Goal: Navigation & Orientation: Find specific page/section

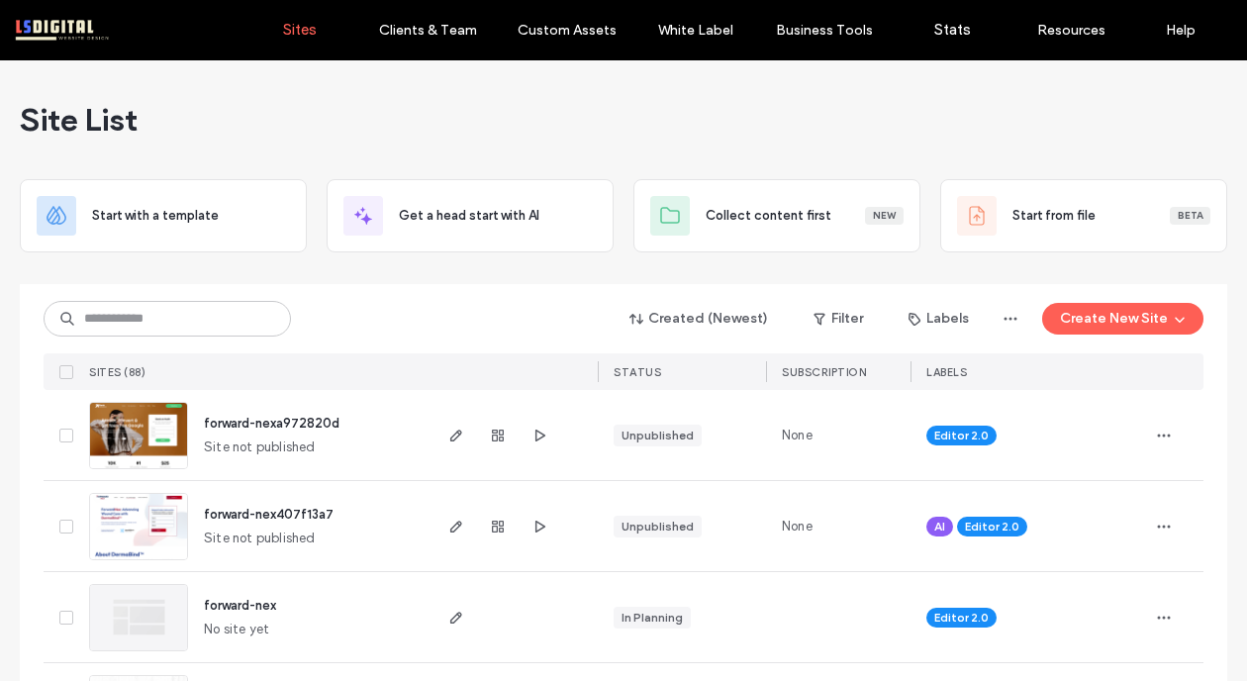
scroll to position [451, 0]
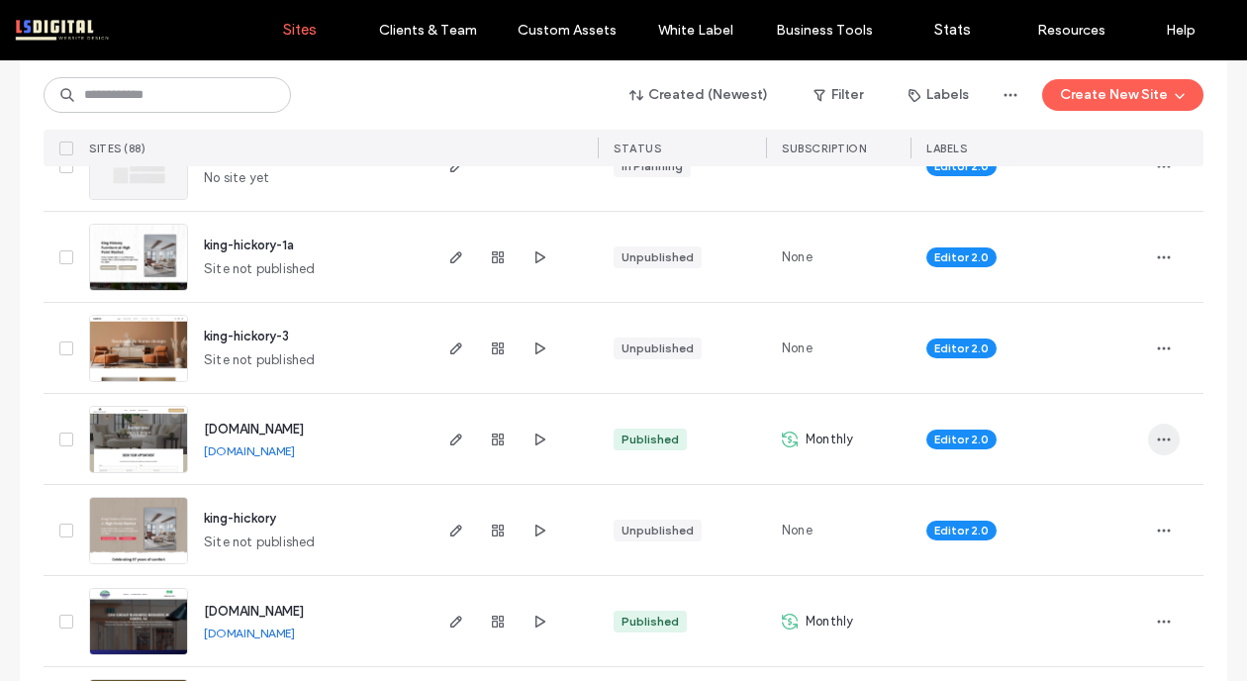
click at [1156, 432] on icon "button" at bounding box center [1164, 440] width 16 height 16
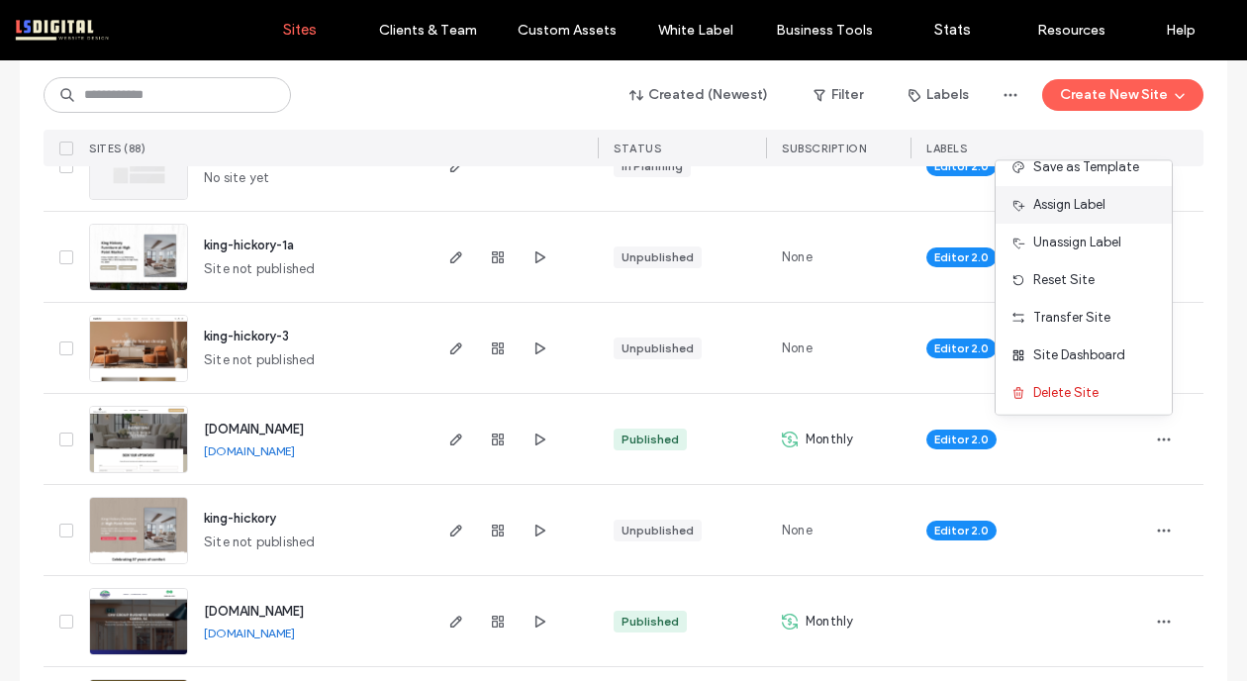
scroll to position [63, 0]
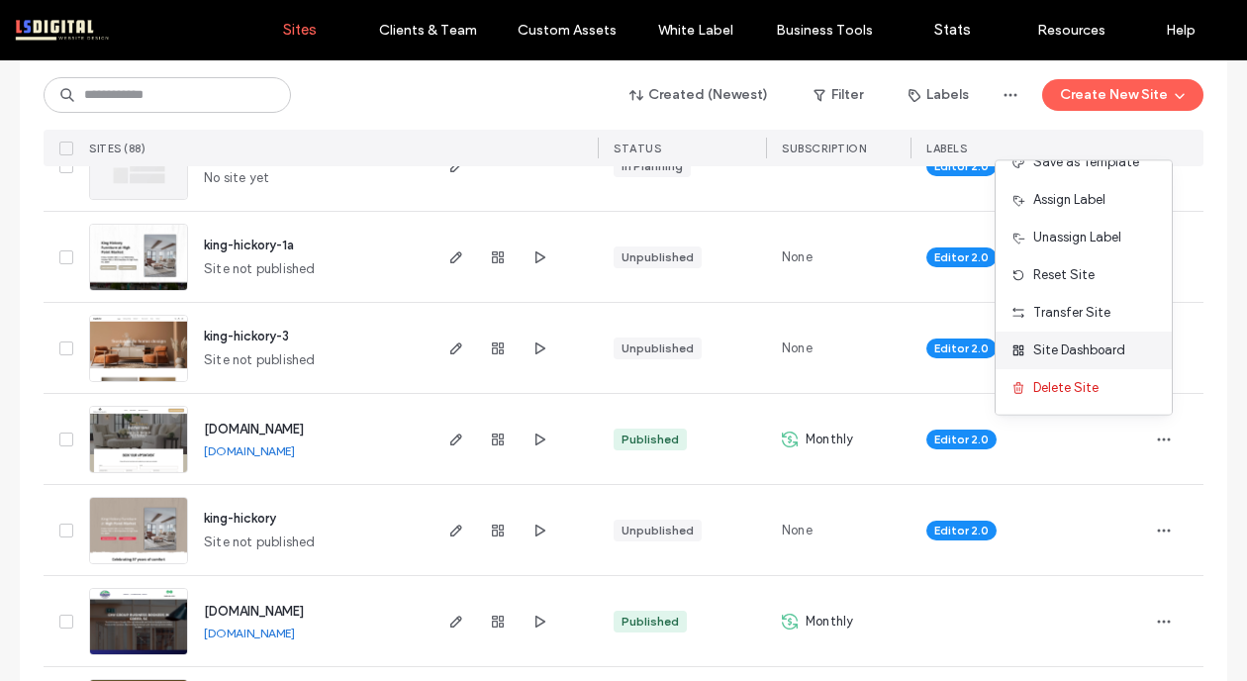
click at [1057, 355] on span "Site Dashboard" at bounding box center [1080, 351] width 92 height 20
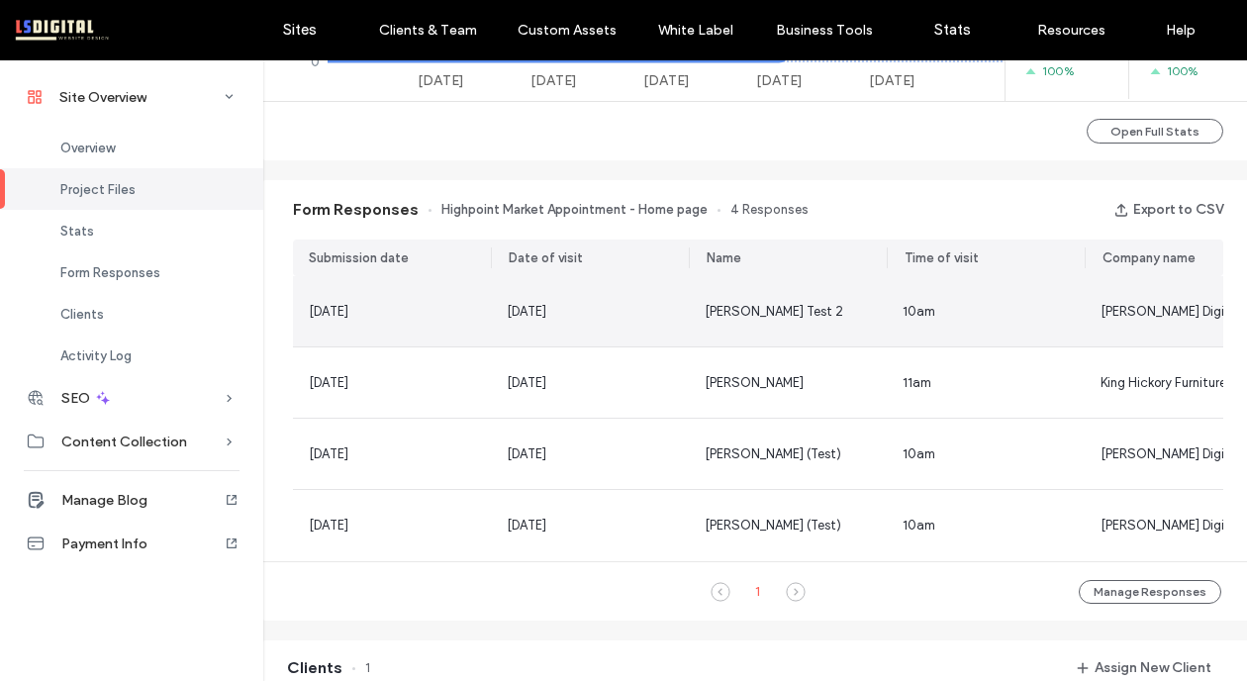
scroll to position [972, 0]
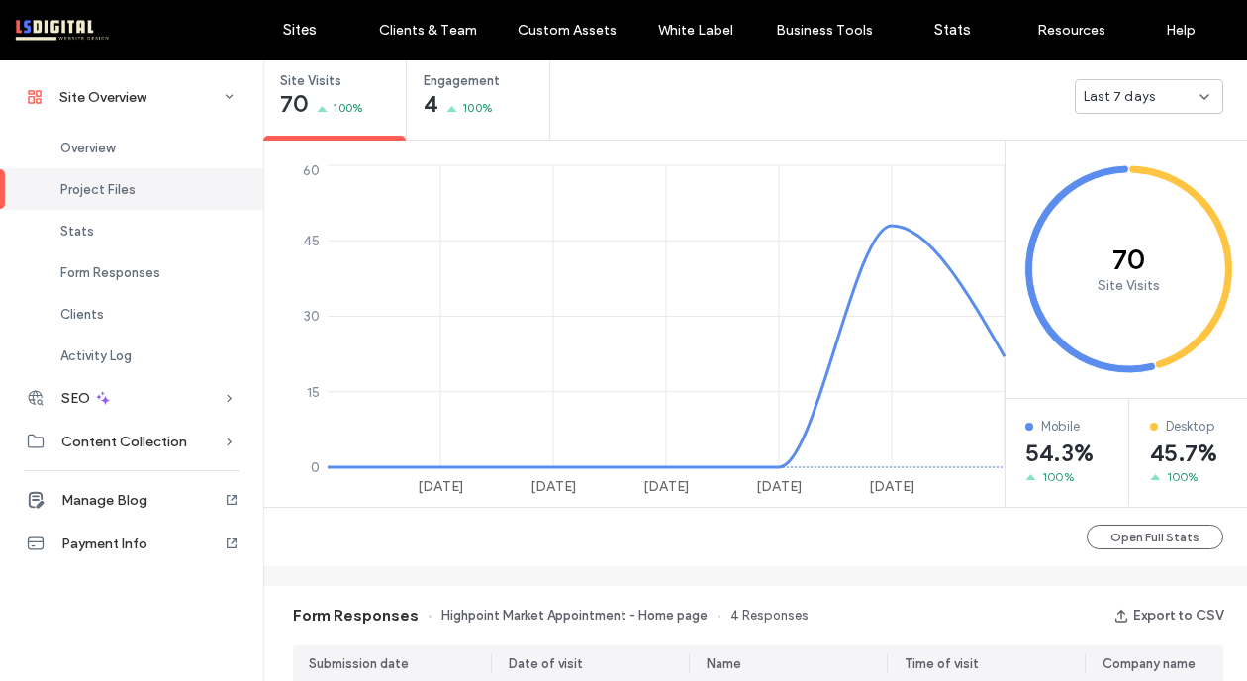
scroll to position [728, 0]
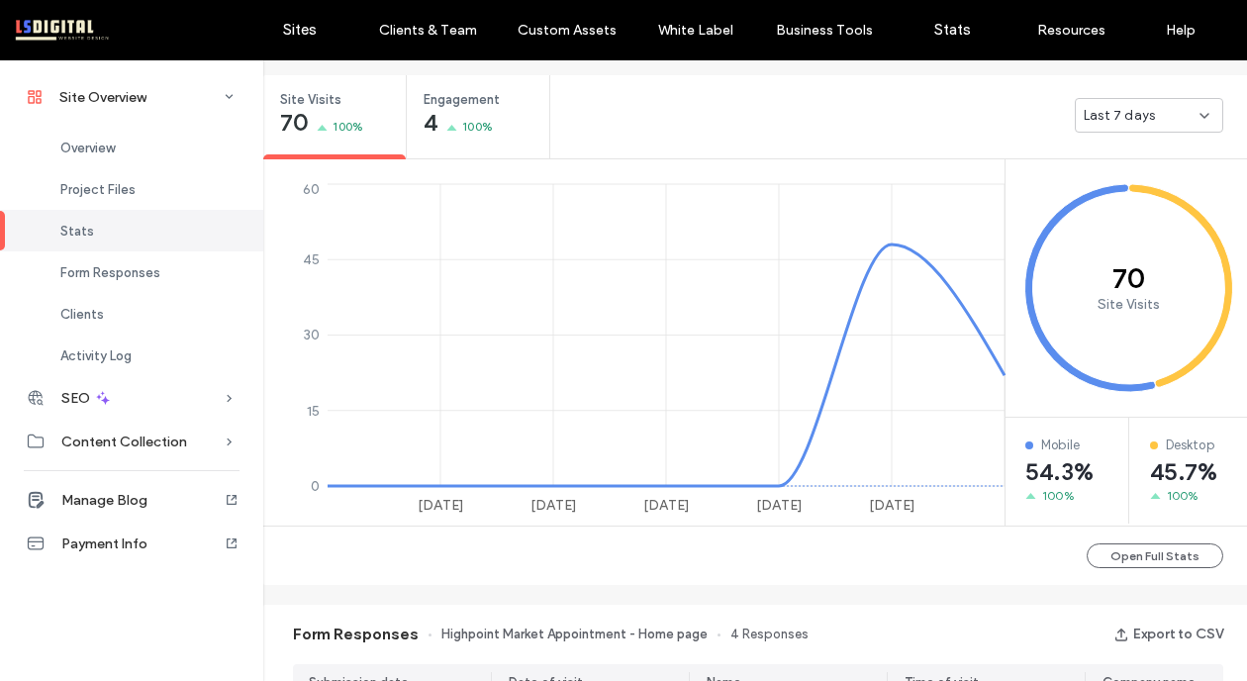
scroll to position [1672, 0]
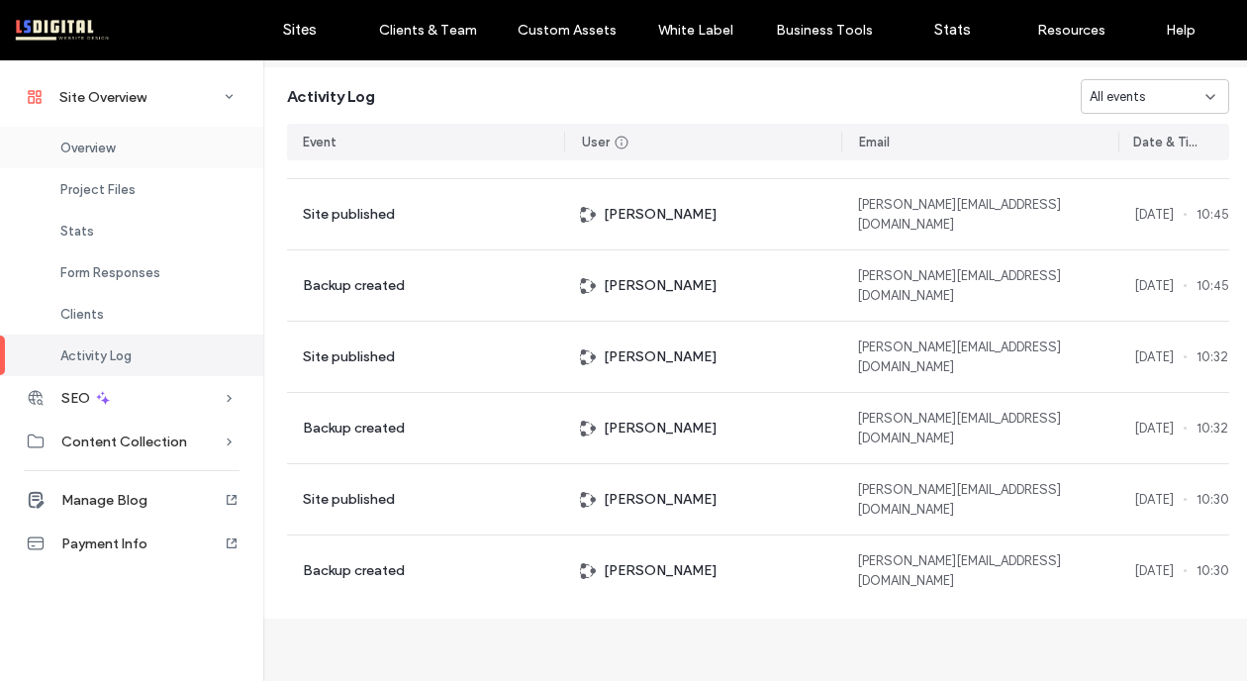
click at [124, 144] on div "Overview" at bounding box center [131, 148] width 263 height 42
